Goal: Task Accomplishment & Management: Manage account settings

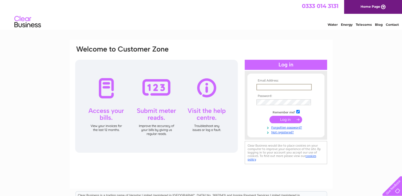
click at [266, 87] on input "text" at bounding box center [284, 87] width 55 height 6
type input "rizwan.patel@rocketmail.com"
click at [285, 121] on input "submit" at bounding box center [286, 118] width 33 height 7
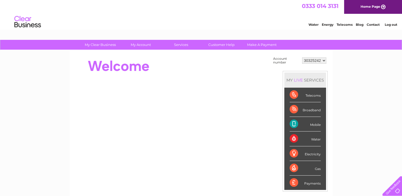
click at [315, 121] on div "Mobile" at bounding box center [305, 124] width 31 height 15
click at [315, 125] on div "Mobile" at bounding box center [305, 124] width 31 height 15
drag, startPoint x: 315, startPoint y: 125, endPoint x: 294, endPoint y: 124, distance: 21.3
click at [294, 124] on div "Mobile" at bounding box center [305, 124] width 31 height 15
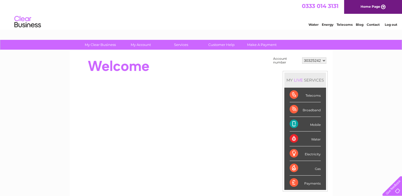
click at [294, 124] on div "Mobile" at bounding box center [305, 124] width 31 height 15
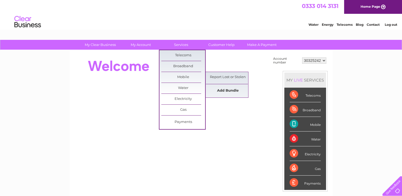
click at [221, 88] on link "Add Bundle" at bounding box center [228, 91] width 44 height 11
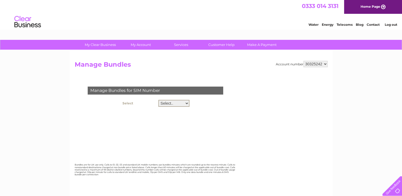
click at [168, 103] on select "Select.. 07752397376" at bounding box center [173, 103] width 31 height 7
select select "128765"
click at [158, 100] on select "Select.. 07752397376" at bounding box center [173, 103] width 31 height 7
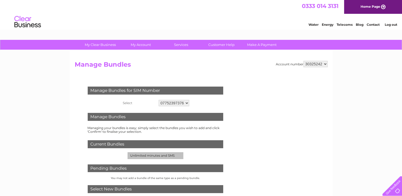
click at [156, 156] on td "Unlimited minutes and SMS" at bounding box center [156, 155] width 56 height 7
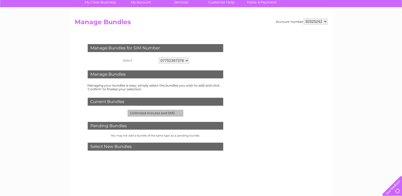
scroll to position [53, 0]
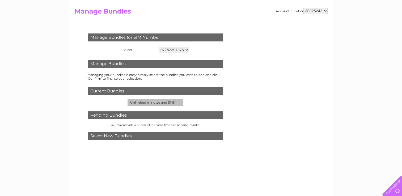
click at [151, 99] on td "Unlimited minutes and SMS" at bounding box center [156, 102] width 56 height 7
click at [152, 102] on td "Unlimited minutes and SMS" at bounding box center [156, 102] width 56 height 7
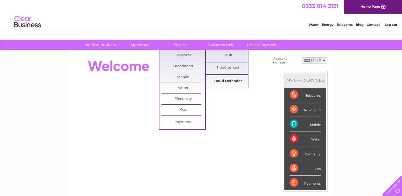
click at [216, 80] on link "Fraud Defender" at bounding box center [228, 81] width 44 height 11
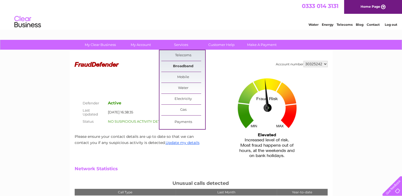
click at [181, 65] on link "Broadband" at bounding box center [183, 66] width 44 height 11
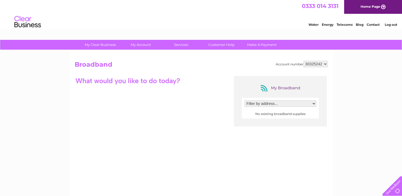
click at [261, 104] on select "Filter by address..." at bounding box center [281, 104] width 72 height 6
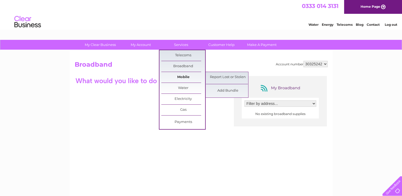
click at [187, 76] on link "Mobile" at bounding box center [183, 77] width 44 height 11
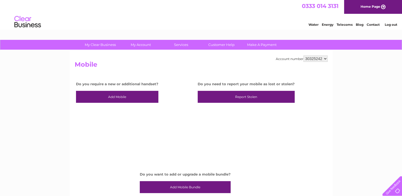
click at [184, 182] on link "Add Mobile Bundle" at bounding box center [185, 187] width 91 height 12
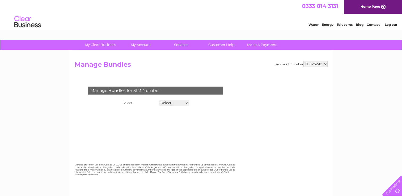
click at [168, 103] on select "Select.. 07752397376" at bounding box center [174, 103] width 31 height 6
select select "128765"
click at [159, 100] on select "Select.. 07752397376" at bounding box center [174, 103] width 31 height 6
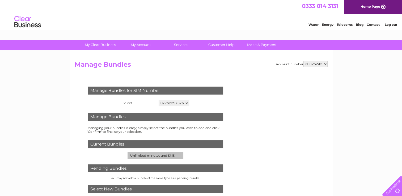
click at [159, 155] on td "Unlimited minutes and SMS" at bounding box center [156, 155] width 56 height 7
click at [253, 96] on div "Manage Bundles for SIM Number Select Select.. 07752397376 Manage Bundles Curren…" at bounding box center [201, 170] width 253 height 189
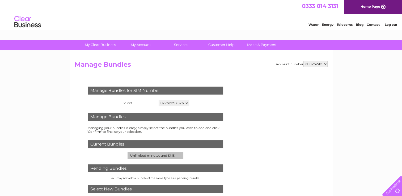
click at [290, 98] on div "Manage Bundles for SIM Number Select Select.. 07752397376 Manage Bundles Curren…" at bounding box center [201, 170] width 253 height 189
